Goal: Task Accomplishment & Management: Complete application form

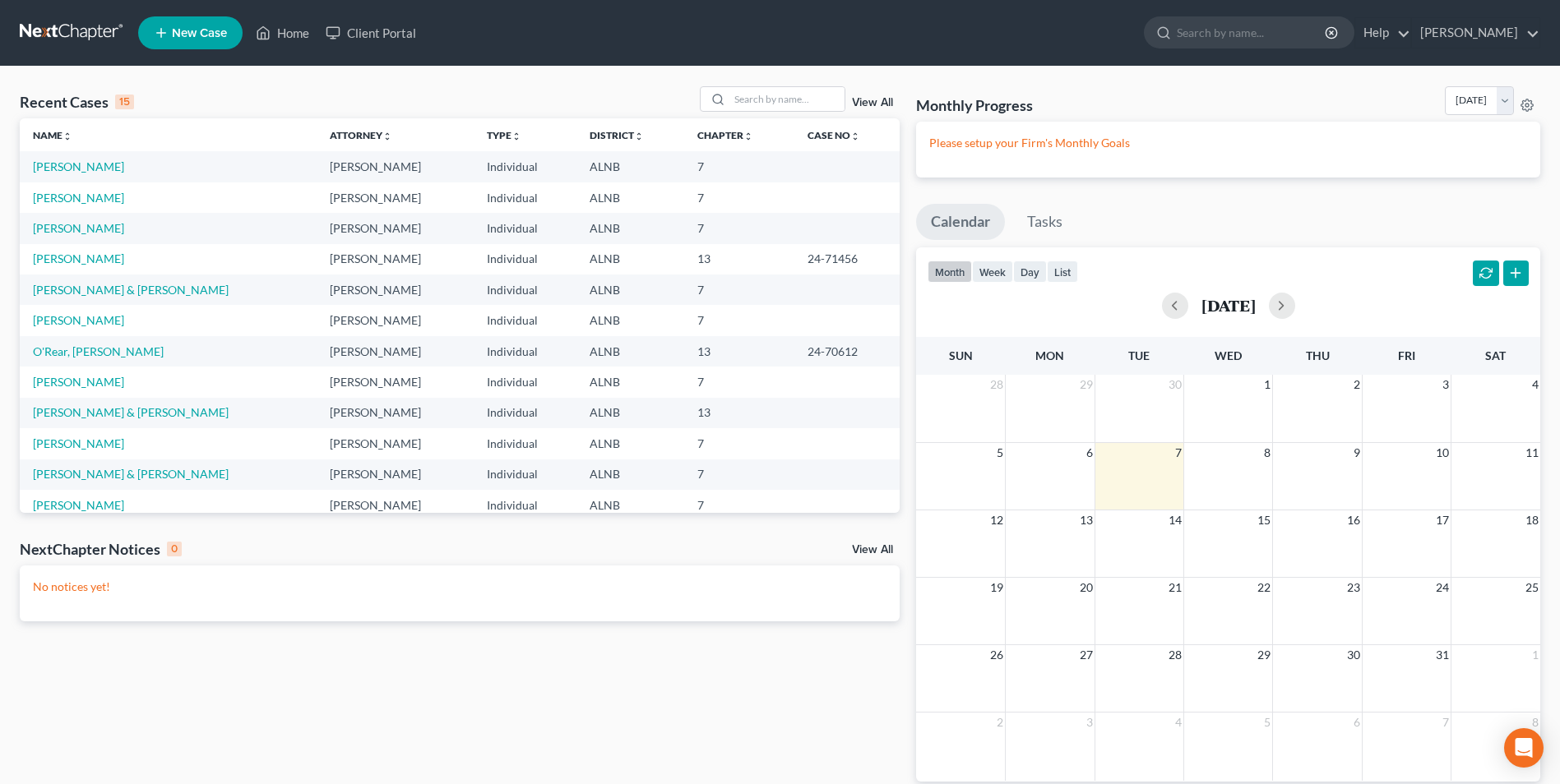
click at [199, 31] on span "New Case" at bounding box center [199, 33] width 55 height 12
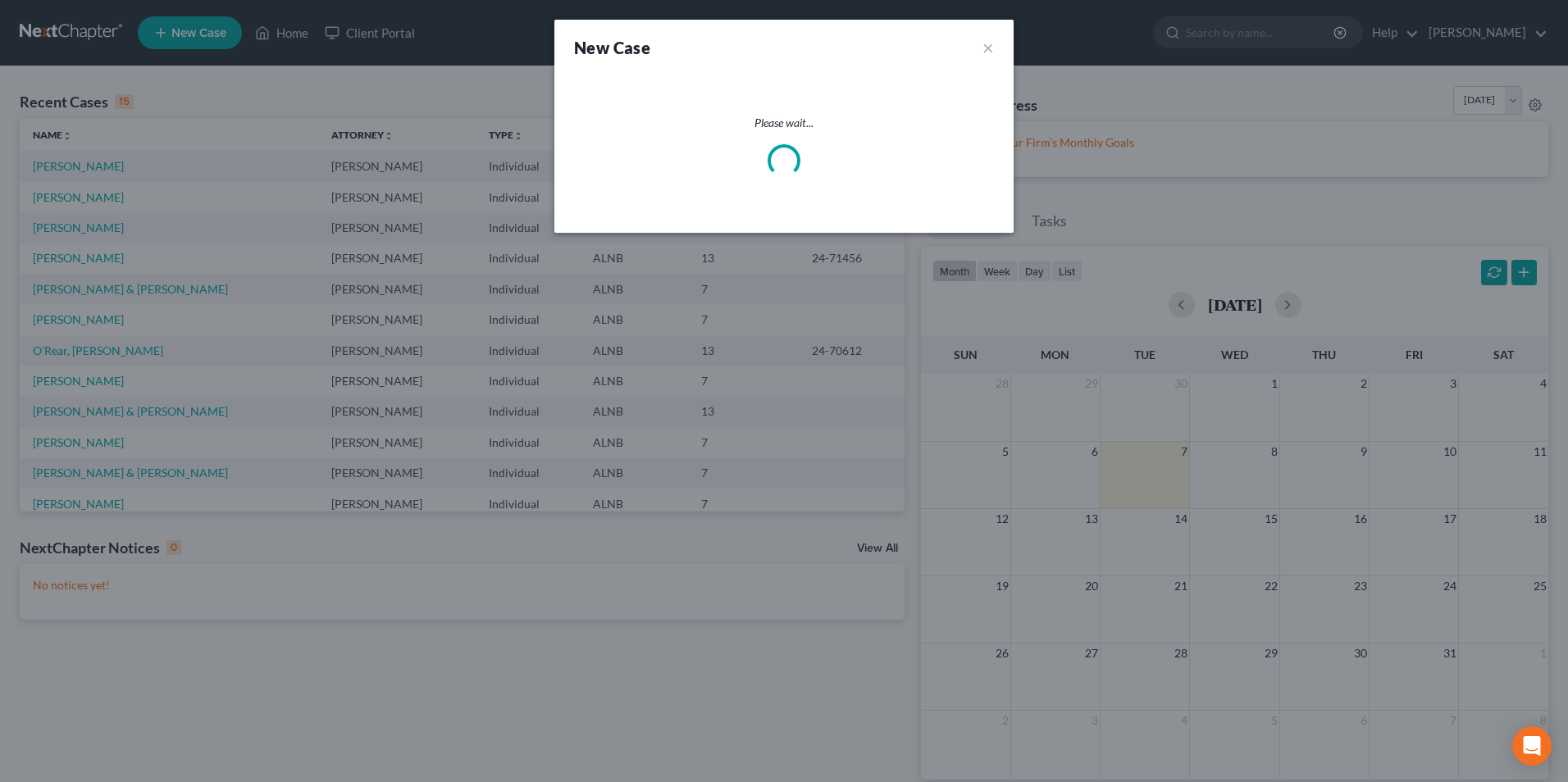
select select "1"
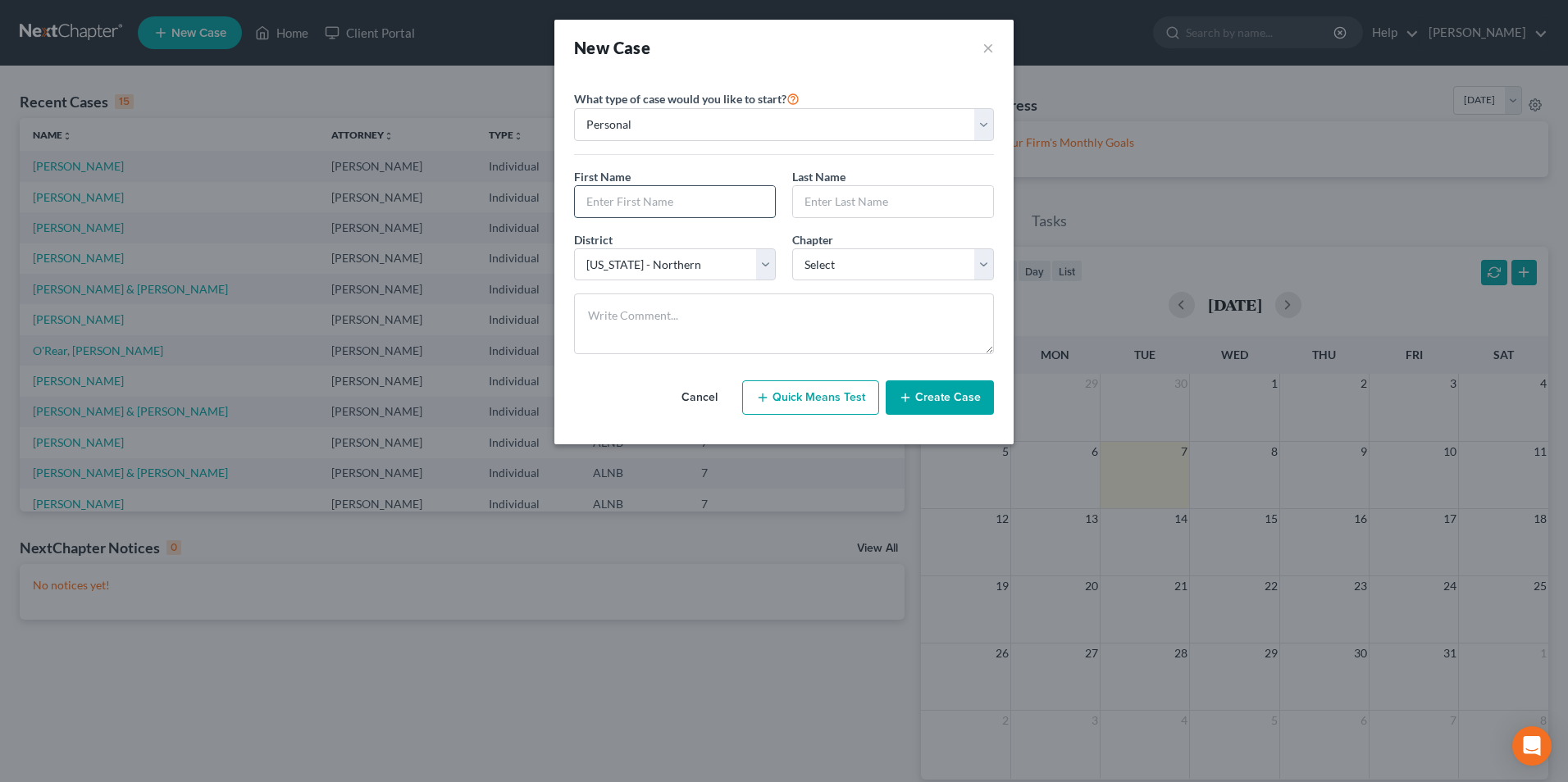
click at [645, 204] on input "text" at bounding box center [674, 202] width 200 height 31
type input "[PERSON_NAME]"
select select "0"
click at [952, 400] on button "Create Case" at bounding box center [939, 398] width 108 height 34
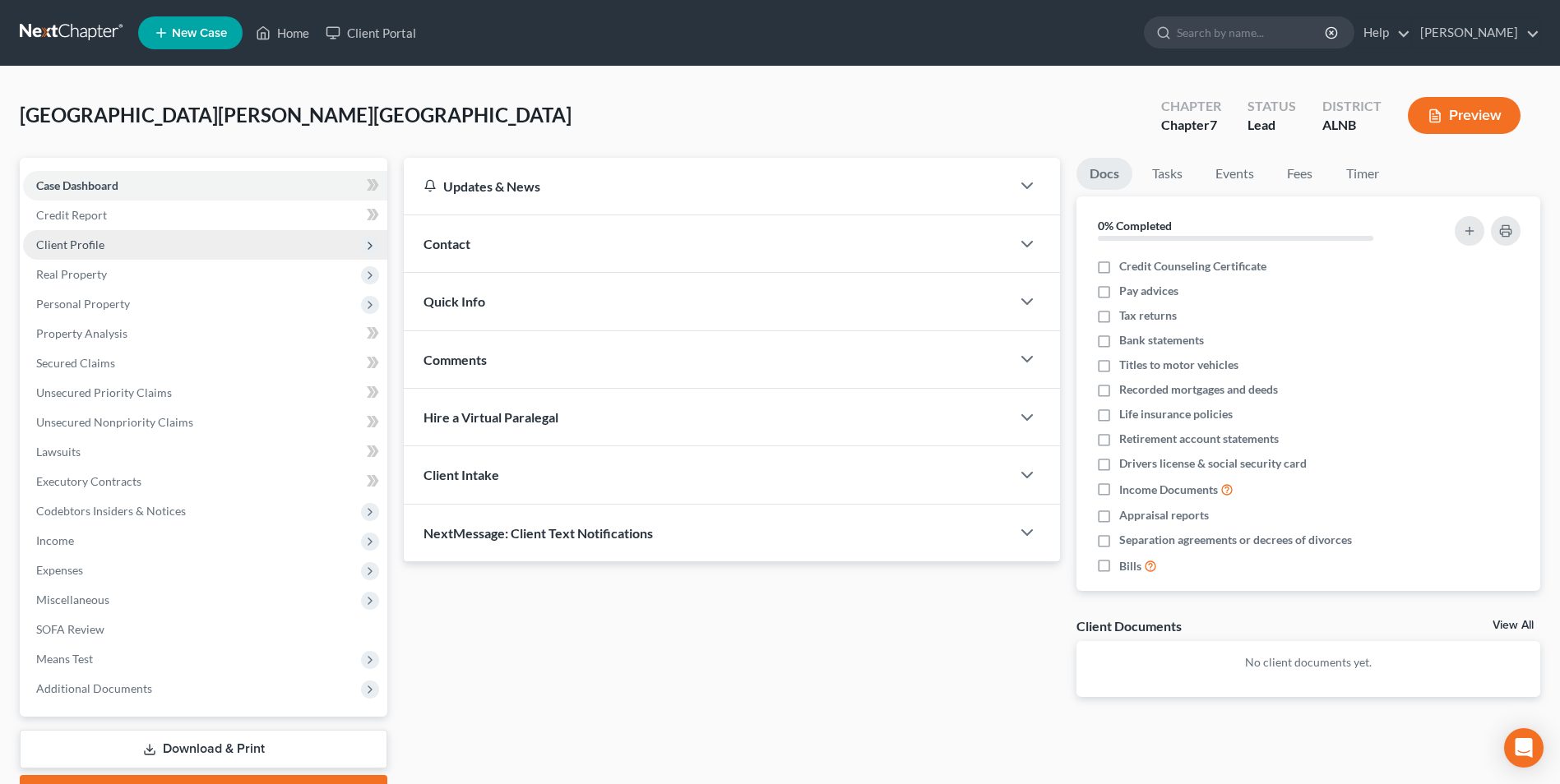
click at [88, 240] on span "Client Profile" at bounding box center [70, 244] width 68 height 14
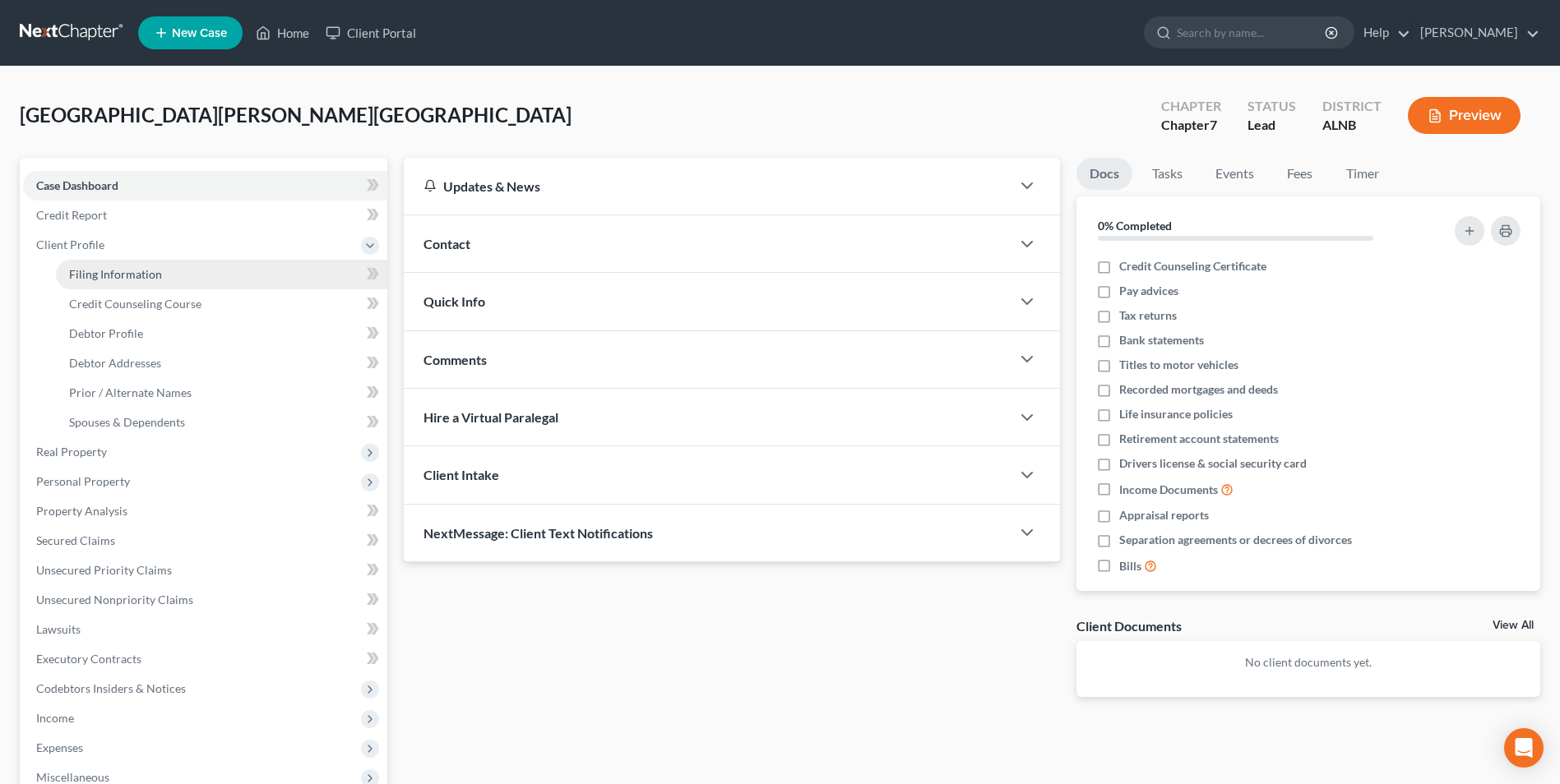
click at [124, 277] on span "Filing Information" at bounding box center [116, 273] width 93 height 14
select select "1"
select select "0"
select select "1"
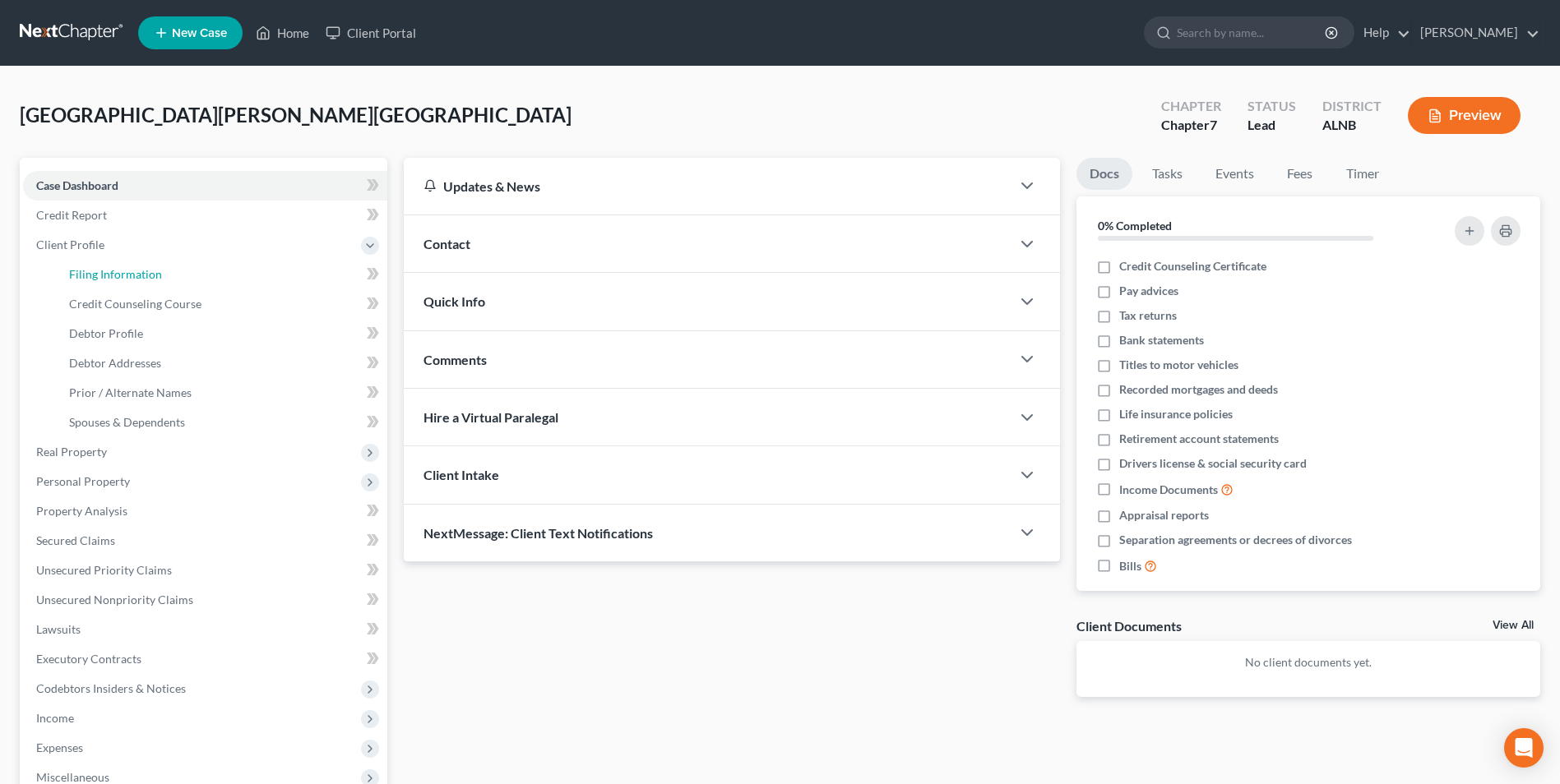
select select "0"
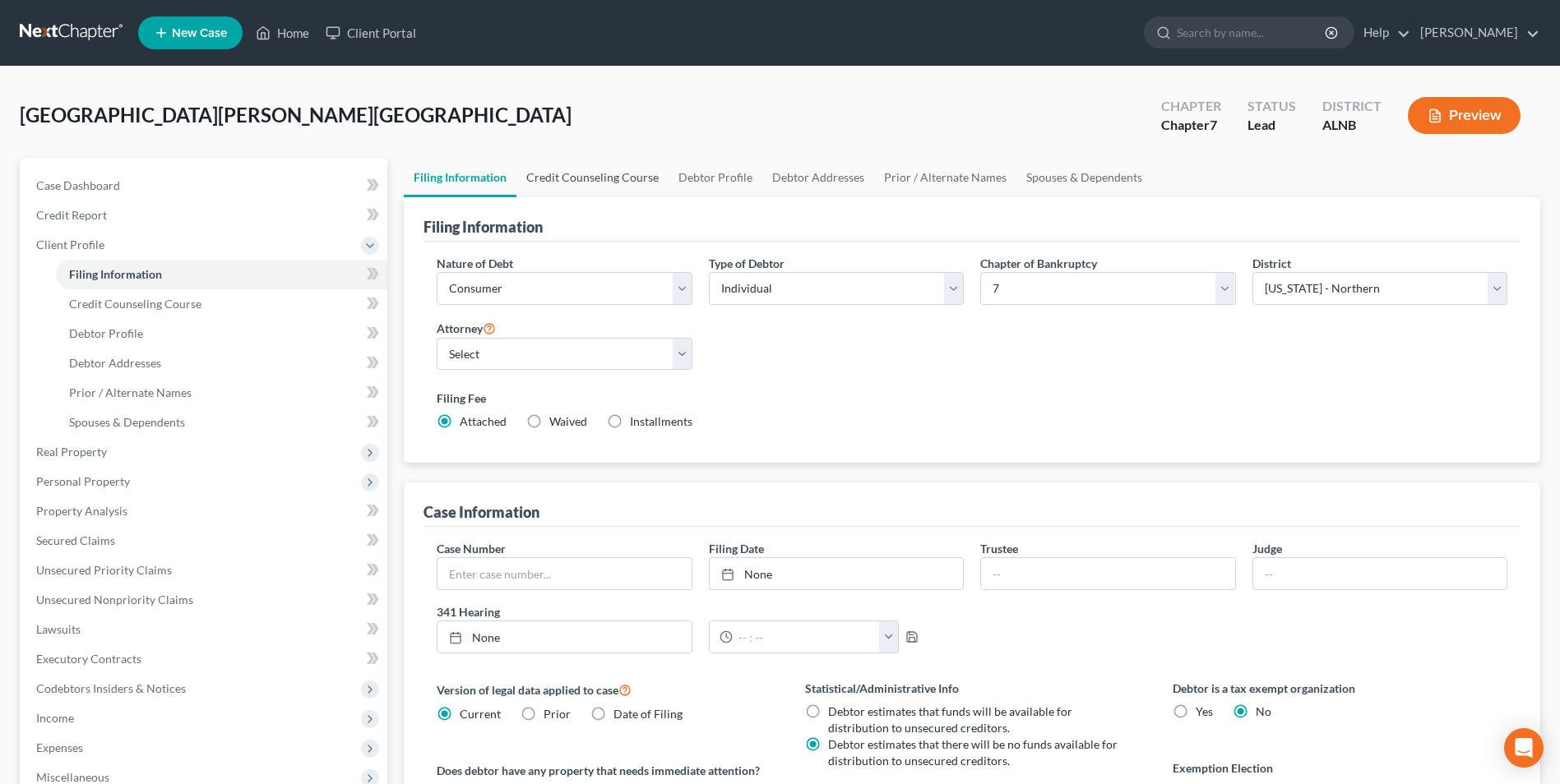
click at [574, 175] on link "Credit Counseling Course" at bounding box center [592, 177] width 152 height 40
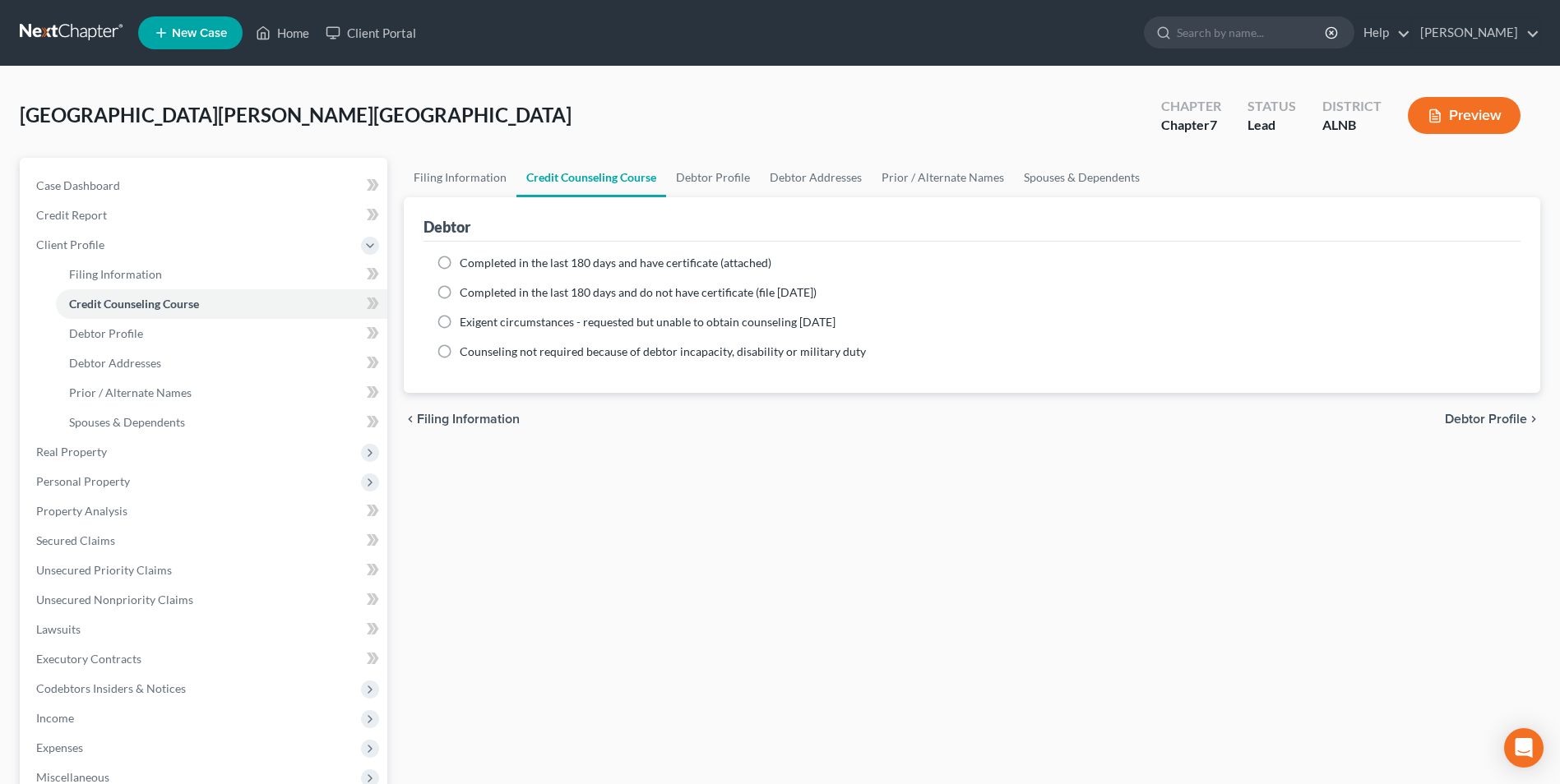
click at [460, 264] on label "Completed in the last 180 days and have certificate (attached)" at bounding box center [615, 262] width 311 height 16
click at [466, 264] on input "Completed in the last 180 days and have certificate (attached)" at bounding box center [471, 259] width 10 height 10
radio input "true"
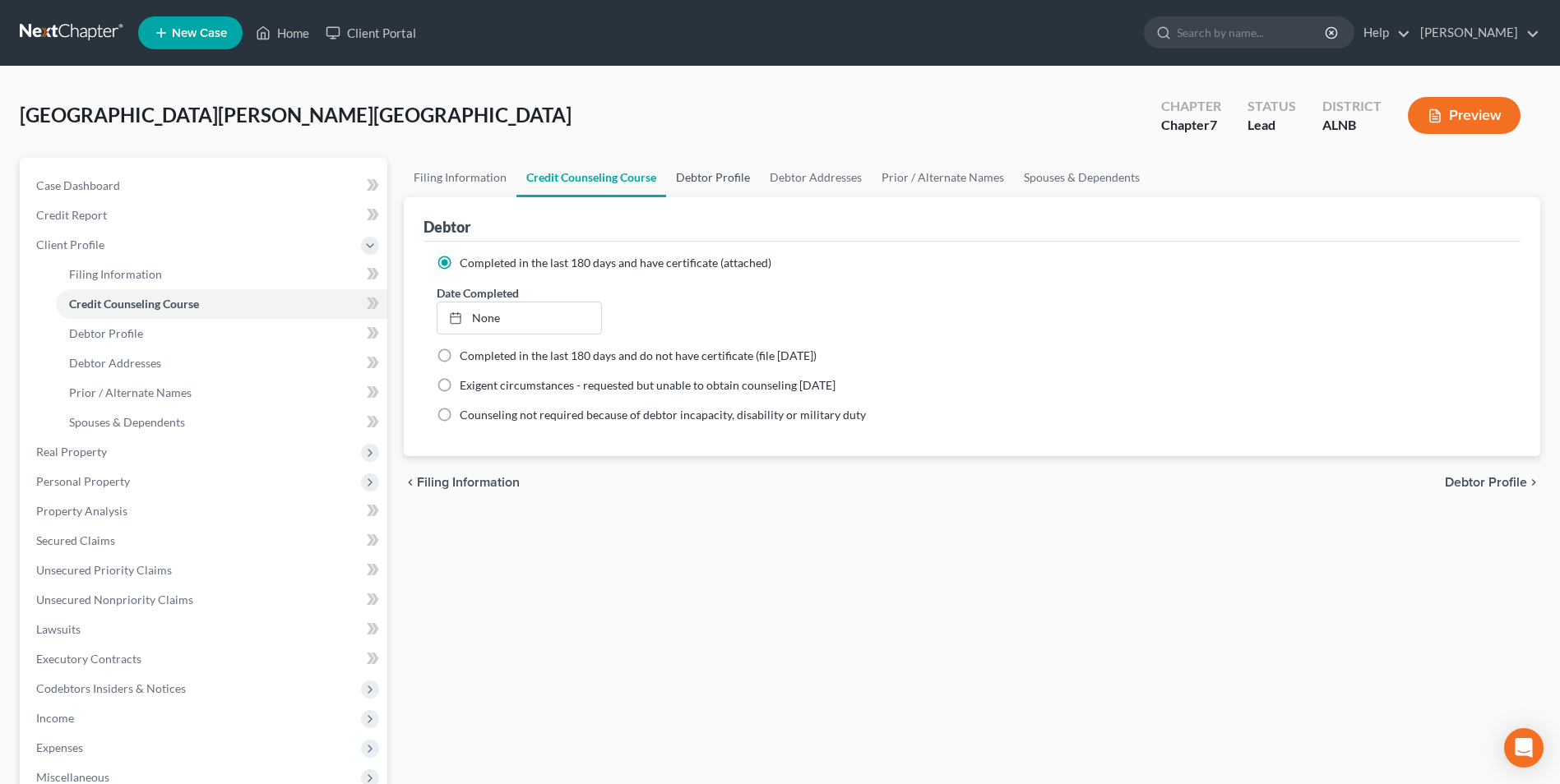
click at [722, 174] on link "Debtor Profile" at bounding box center [712, 177] width 94 height 40
select select "0"
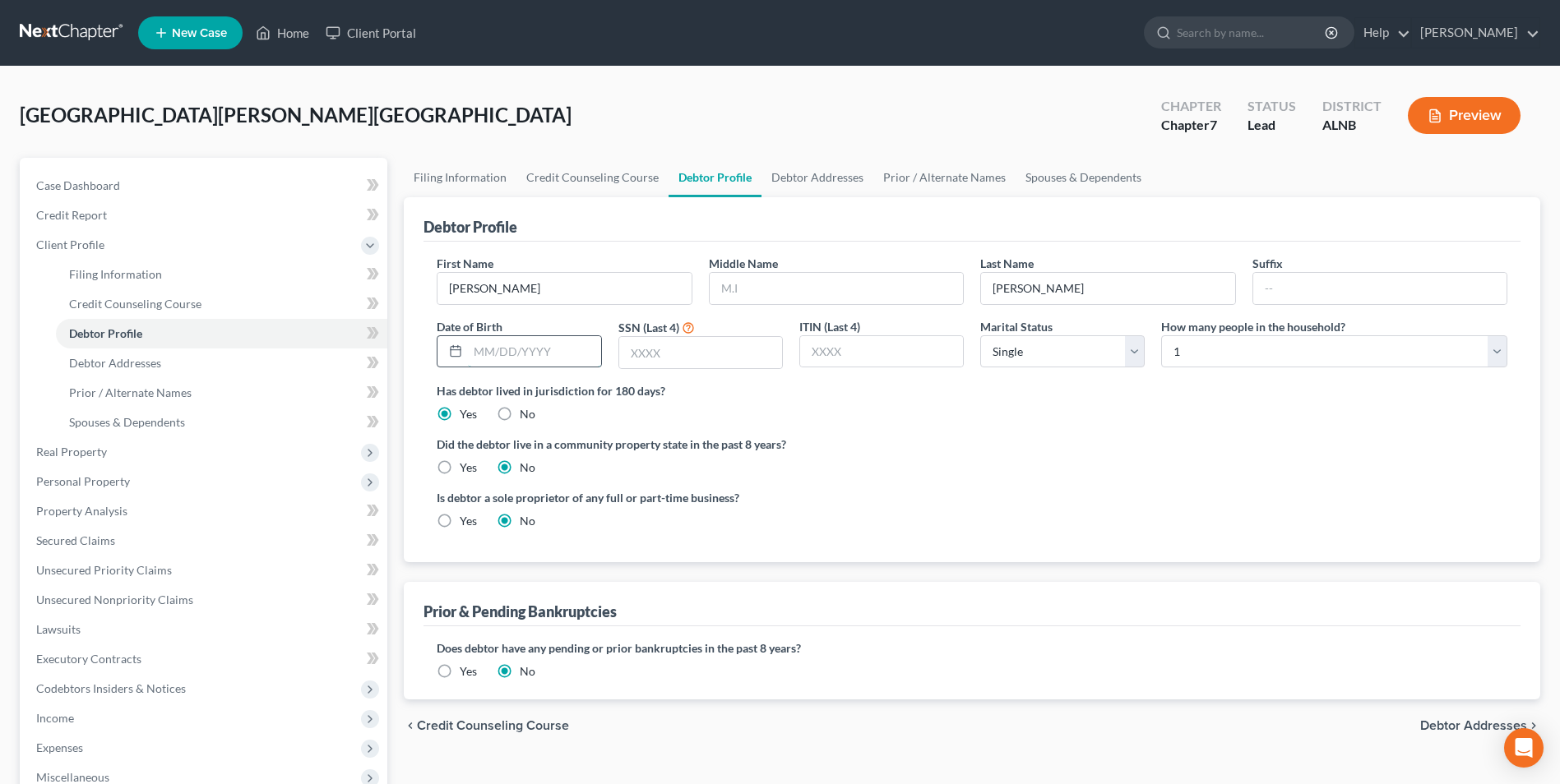
drag, startPoint x: 499, startPoint y: 357, endPoint x: 546, endPoint y: 353, distance: 47.2
click at [499, 357] on input "text" at bounding box center [534, 351] width 132 height 31
type input "[DATE]"
click at [697, 364] on input "text" at bounding box center [700, 352] width 162 height 31
type input "4409"
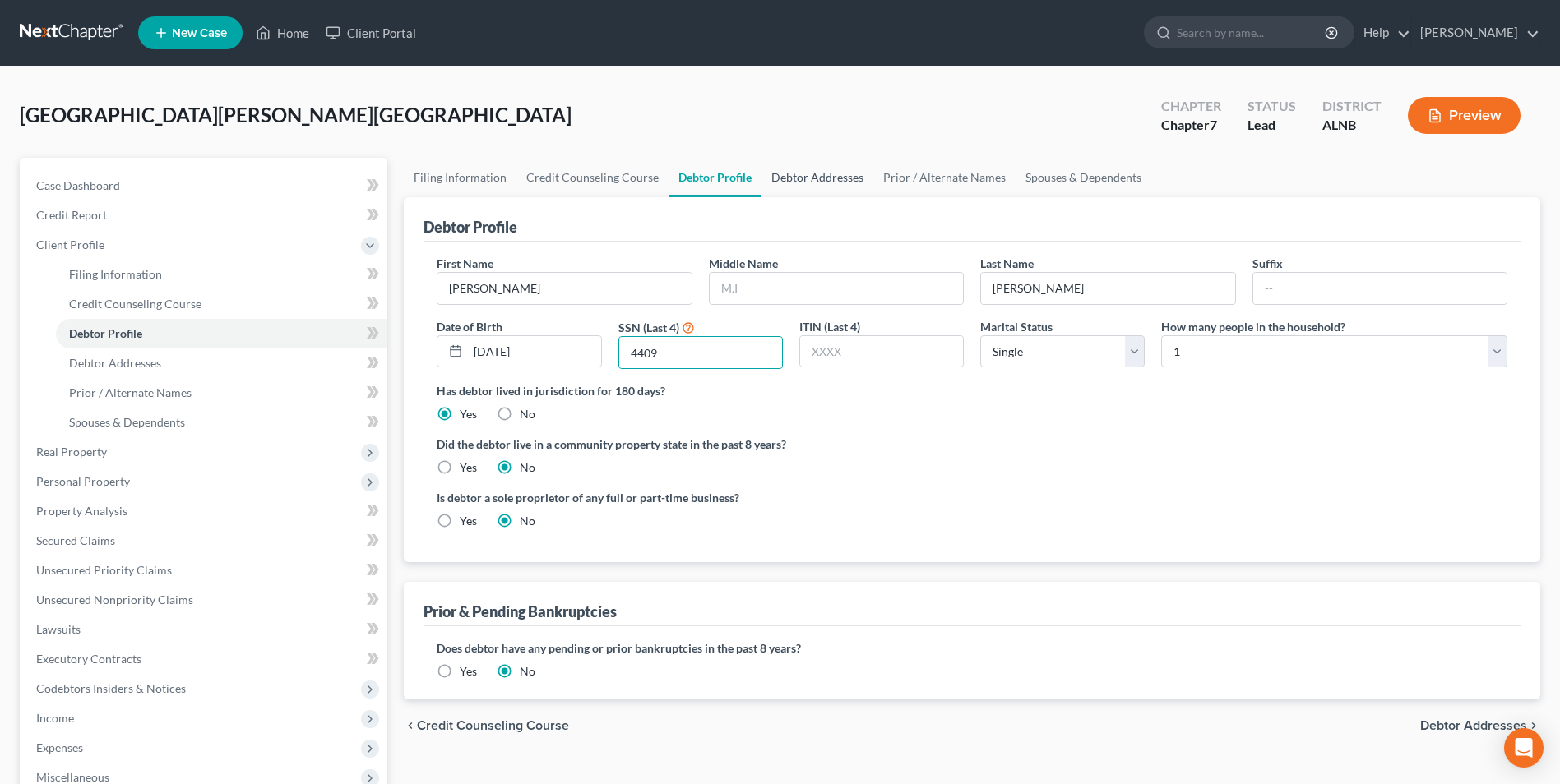
click at [806, 176] on link "Debtor Addresses" at bounding box center [818, 177] width 112 height 40
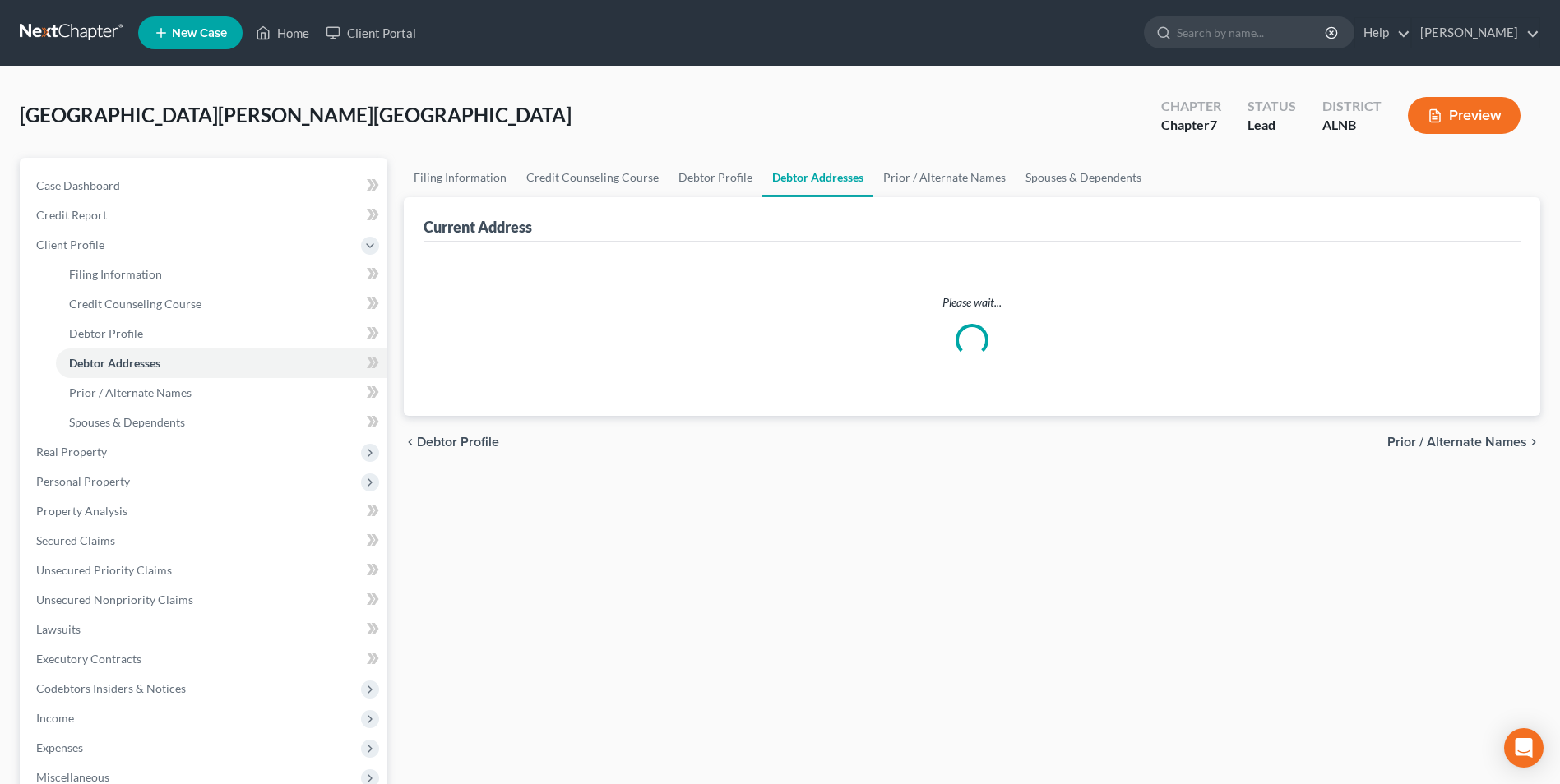
select select "0"
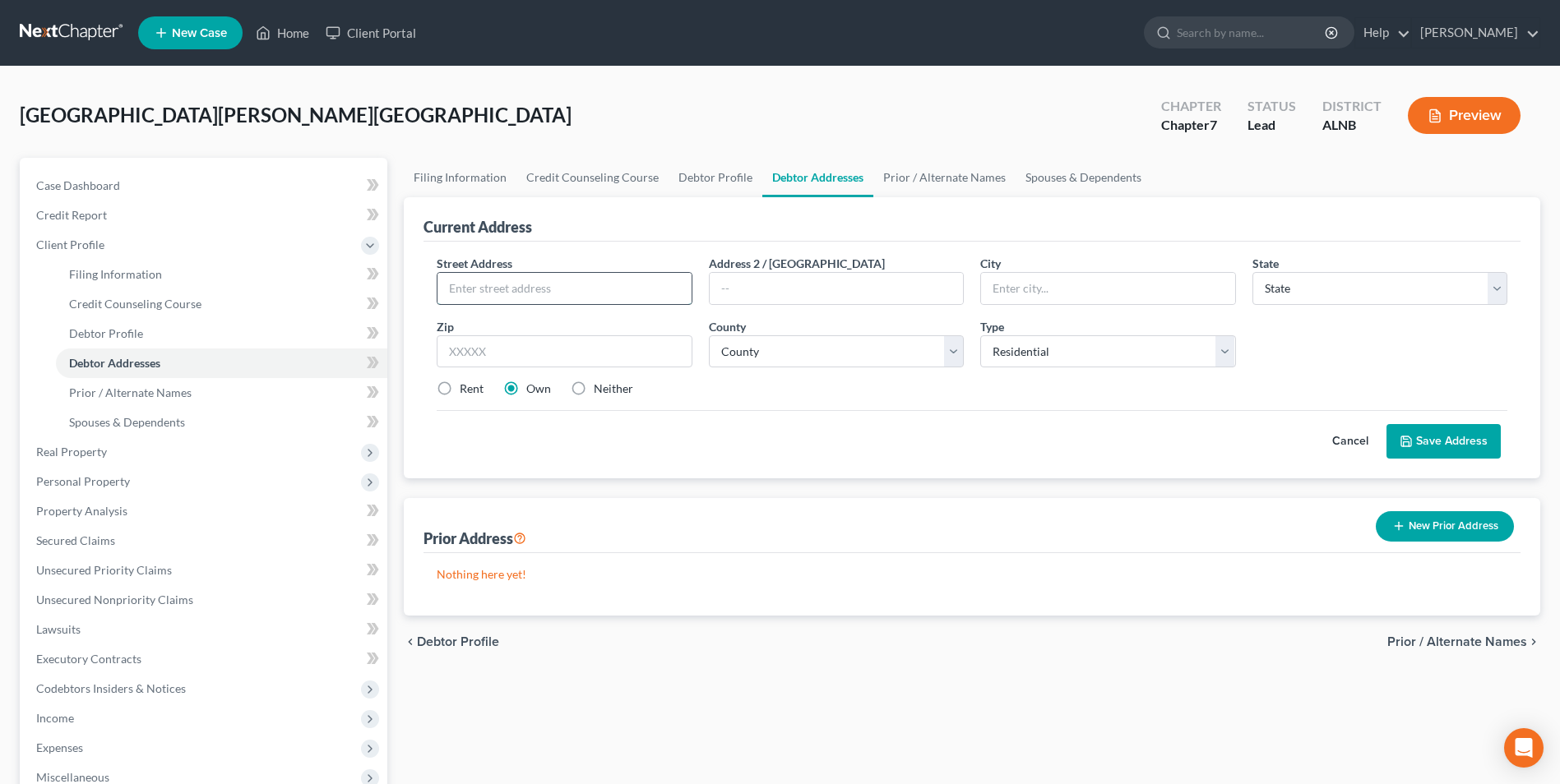
click at [556, 293] on input "text" at bounding box center [564, 289] width 254 height 31
type input "[STREET_ADDRESS]"
type input "Jasper"
select select "0"
type input "35501"
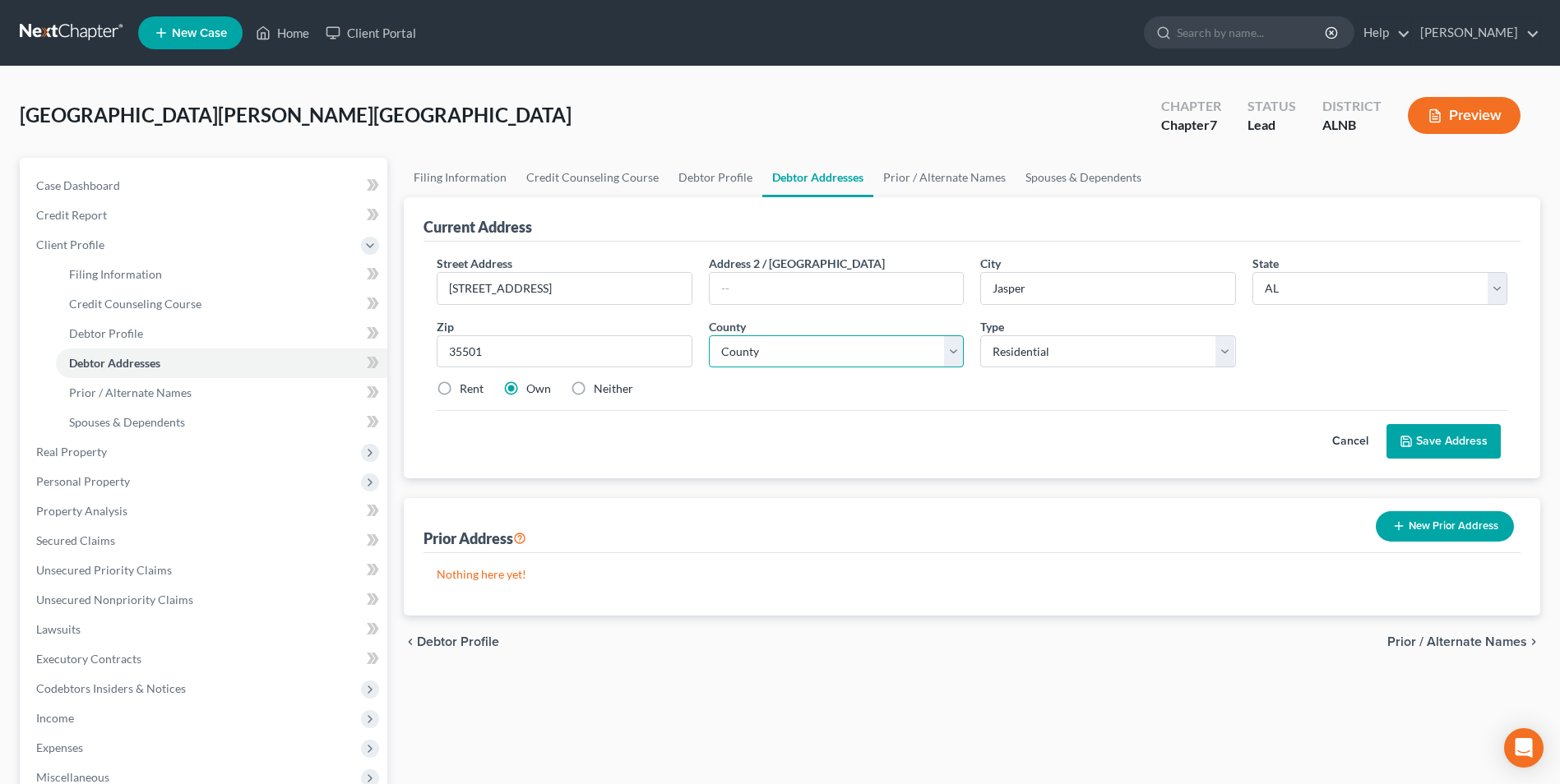
click at [763, 353] on select "County [GEOGRAPHIC_DATA] [GEOGRAPHIC_DATA] [GEOGRAPHIC_DATA] [GEOGRAPHIC_DATA] …" at bounding box center [836, 351] width 254 height 33
select select "63"
click at [708, 335] on select "County [GEOGRAPHIC_DATA] [GEOGRAPHIC_DATA] [GEOGRAPHIC_DATA] [GEOGRAPHIC_DATA] …" at bounding box center [836, 351] width 254 height 33
click at [1470, 438] on button "Save Address" at bounding box center [1443, 441] width 114 height 34
